Goal: Check status: Check status

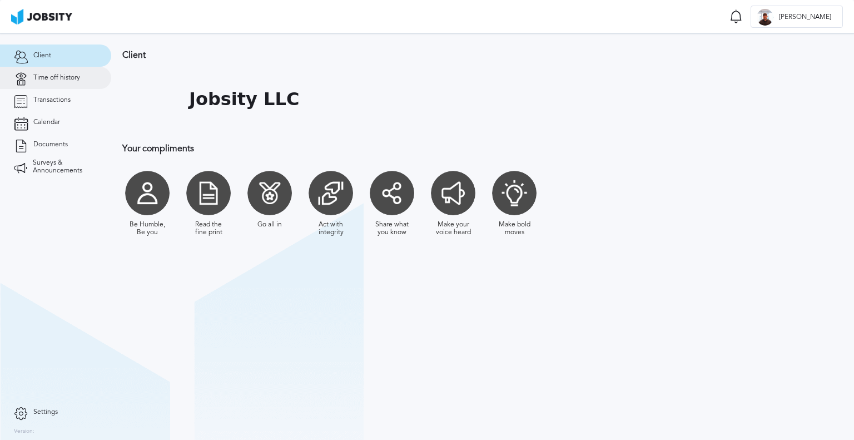
click at [82, 79] on link "Time off history" at bounding box center [55, 78] width 111 height 22
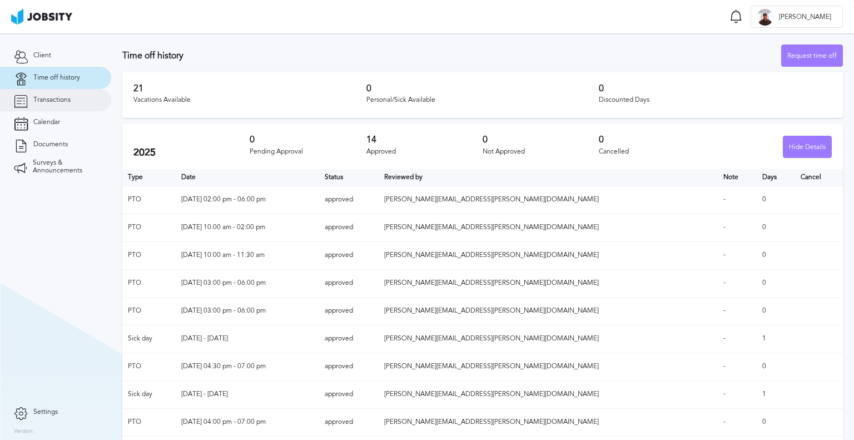
click at [89, 95] on link "Transactions" at bounding box center [55, 100] width 111 height 22
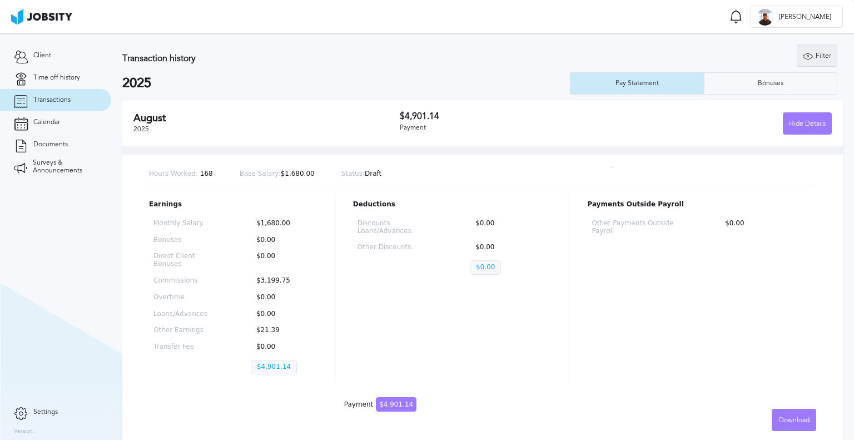
click at [808, 53] on div "Filter" at bounding box center [816, 56] width 39 height 22
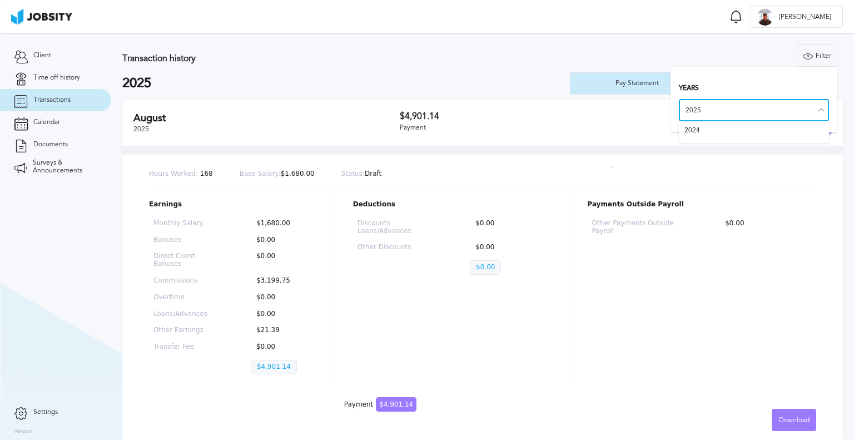
click at [742, 111] on input "2025" at bounding box center [754, 110] width 150 height 22
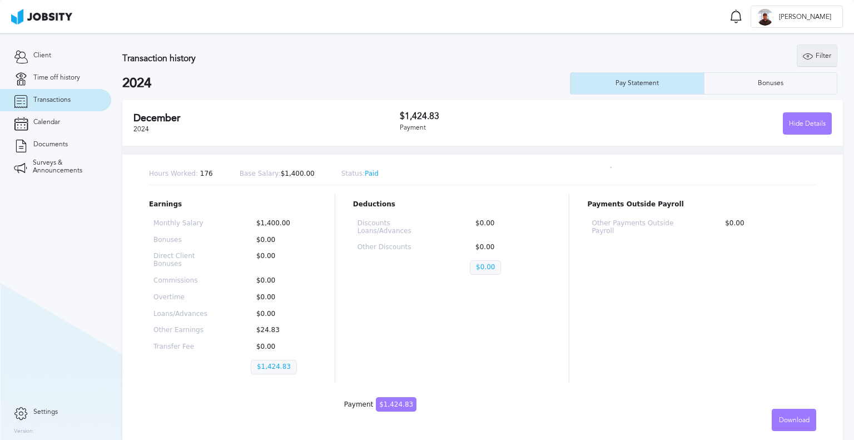
click at [801, 63] on div "Filter" at bounding box center [816, 56] width 39 height 22
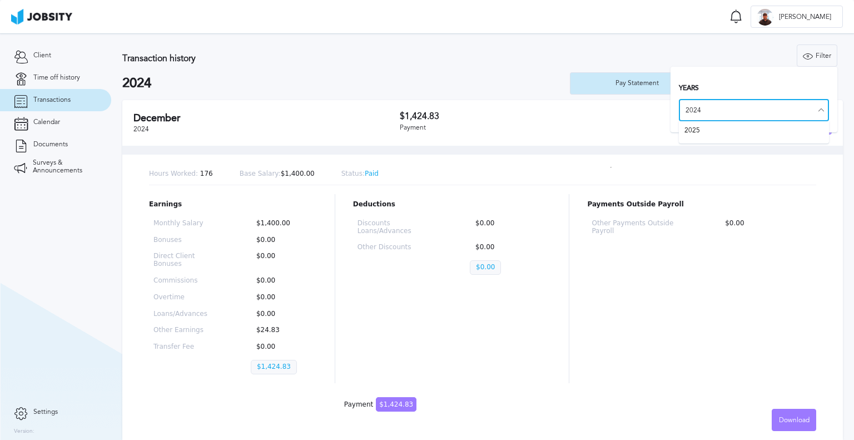
click at [744, 116] on input "2024" at bounding box center [754, 110] width 150 height 22
